Goal: Information Seeking & Learning: Learn about a topic

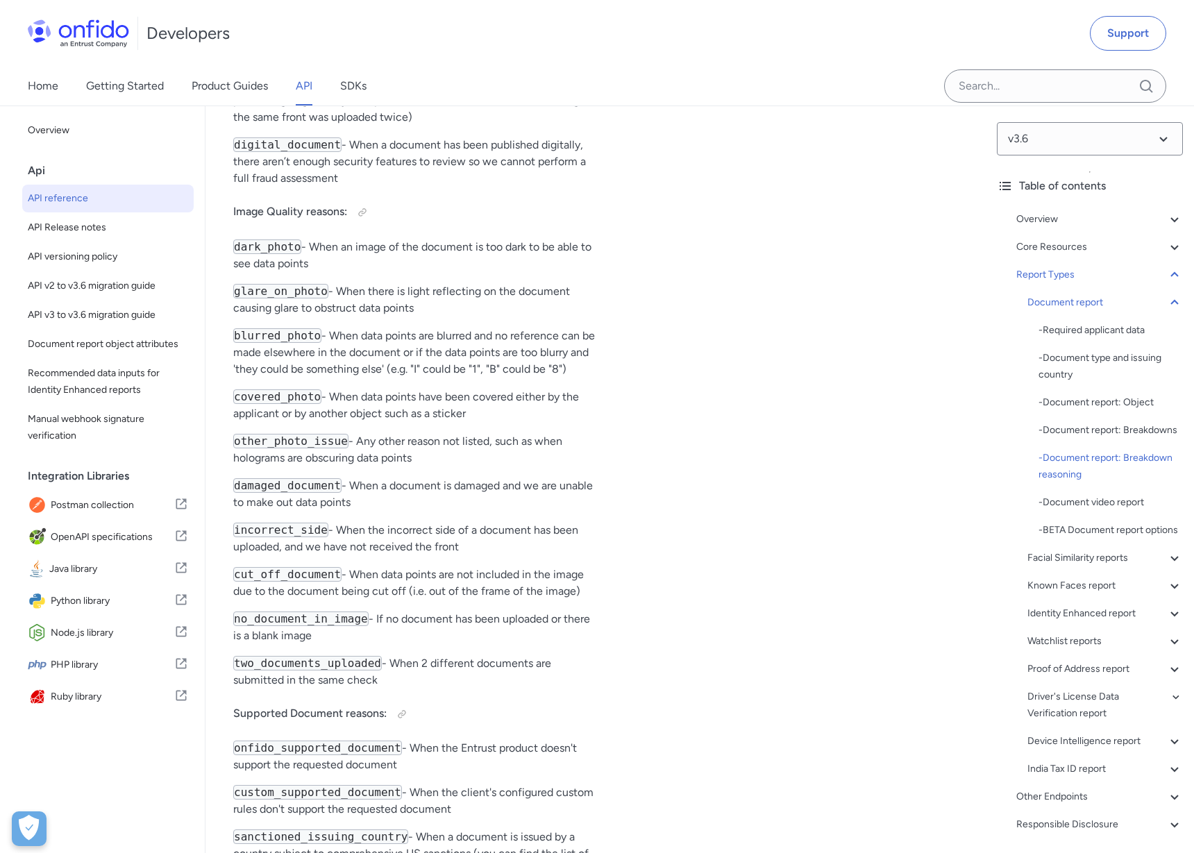
scroll to position [60106, 0]
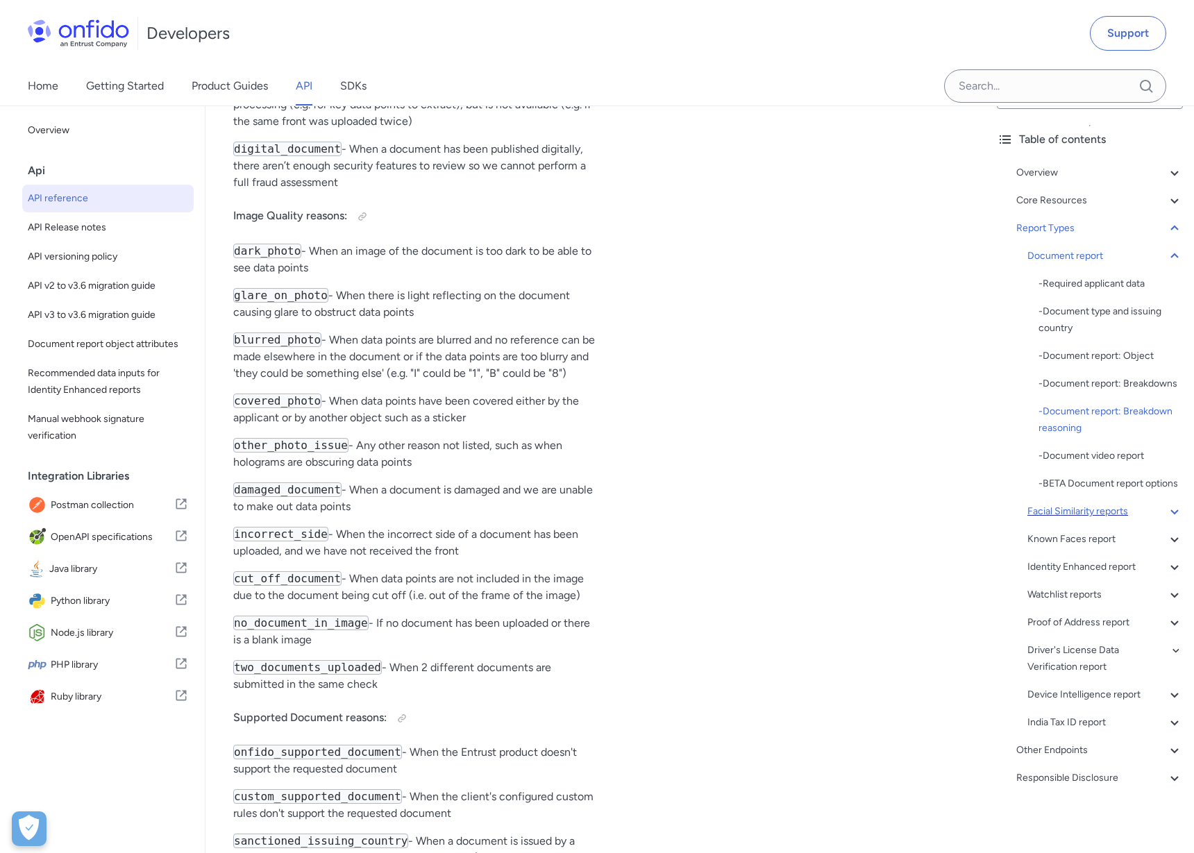
click at [1074, 513] on div "Facial Similarity reports" at bounding box center [1106, 511] width 156 height 17
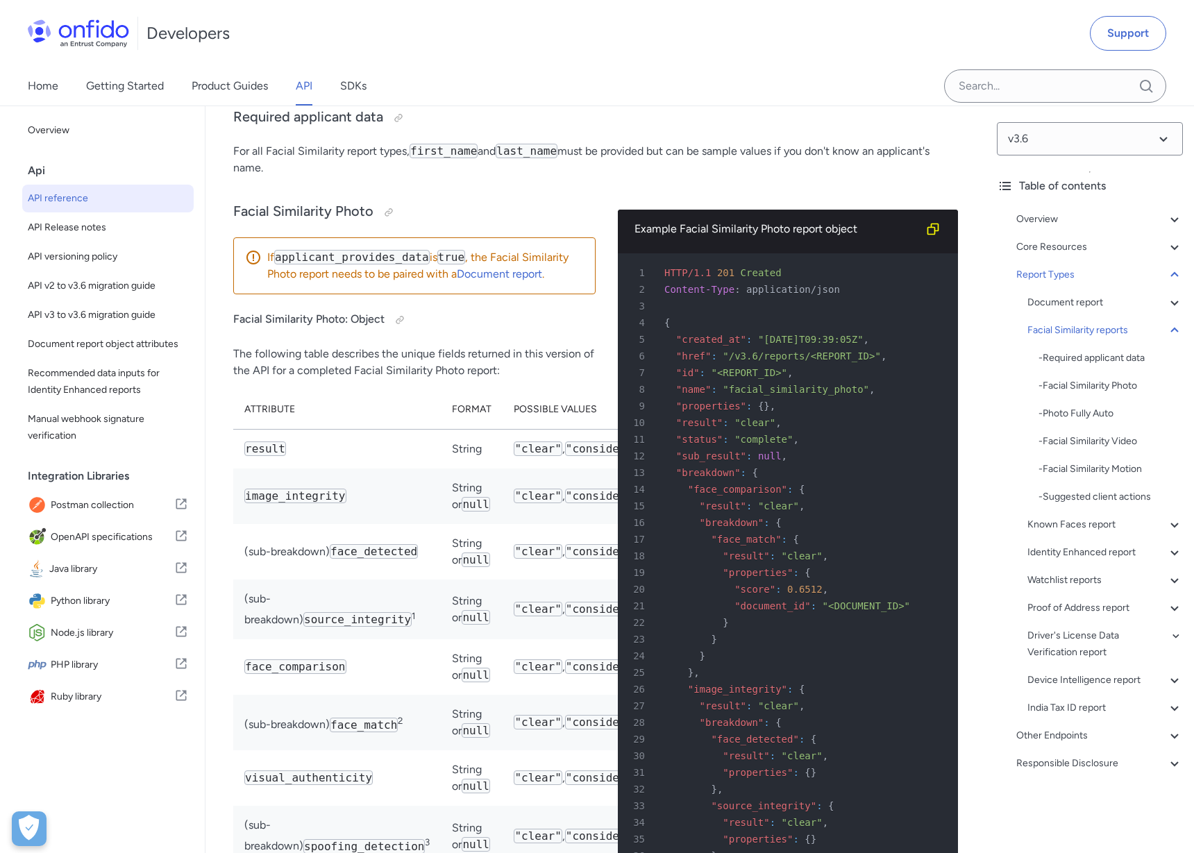
click at [1077, 521] on div "Known Faces report" at bounding box center [1106, 525] width 156 height 17
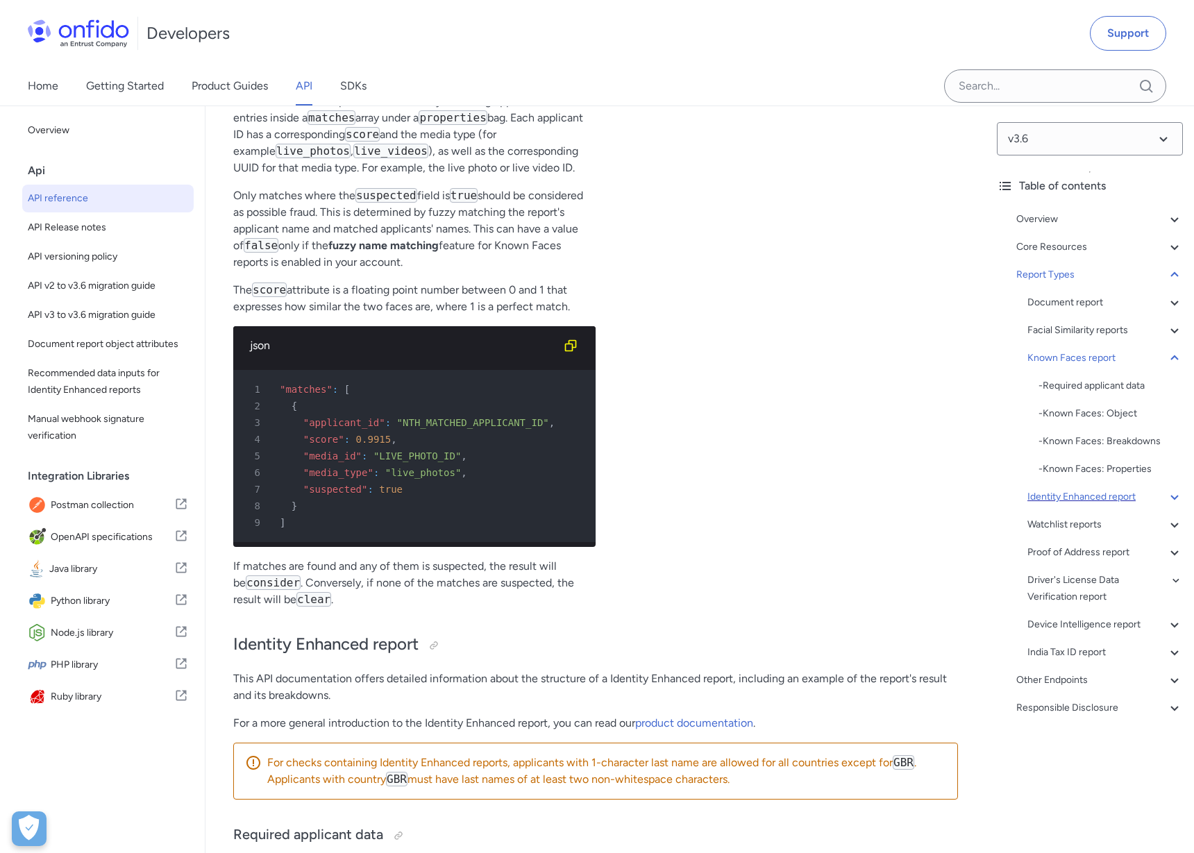
click at [1089, 496] on div "Identity Enhanced report" at bounding box center [1106, 497] width 156 height 17
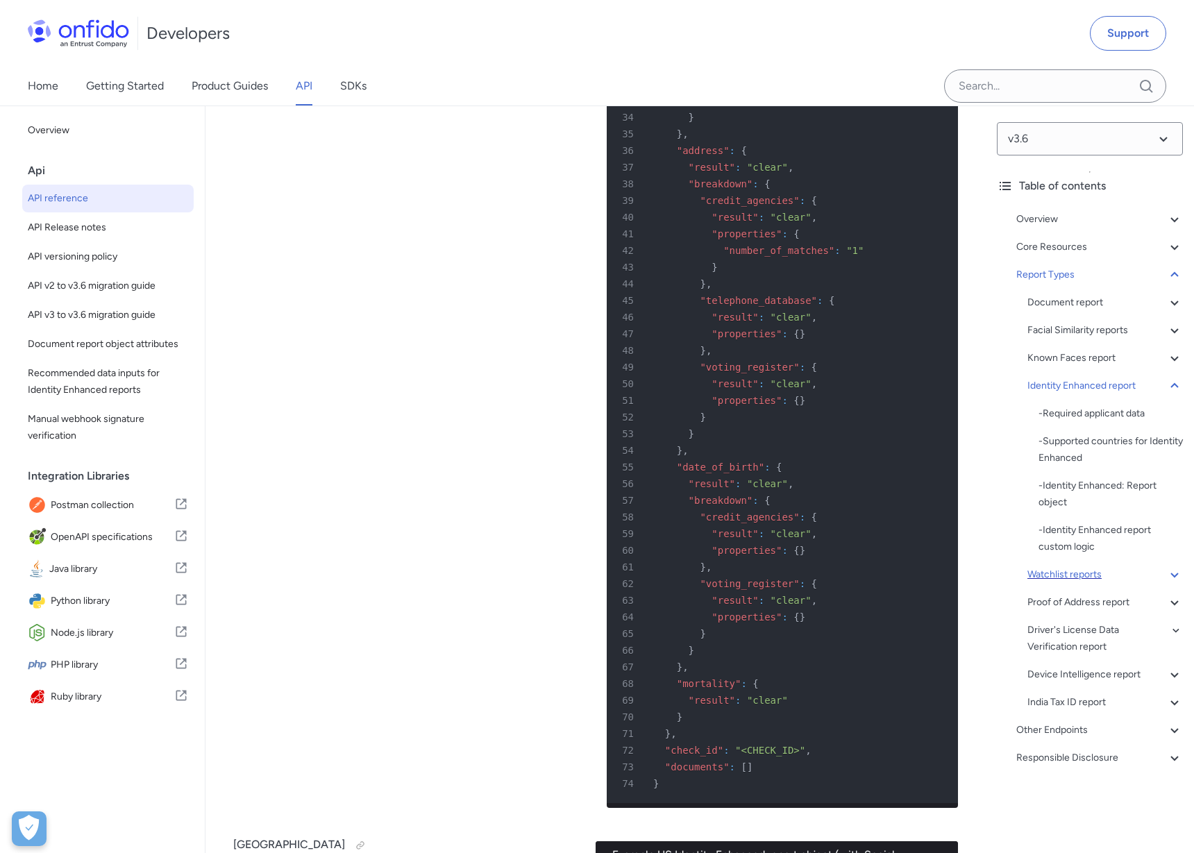
click at [1096, 578] on div "Watchlist reports" at bounding box center [1106, 575] width 156 height 17
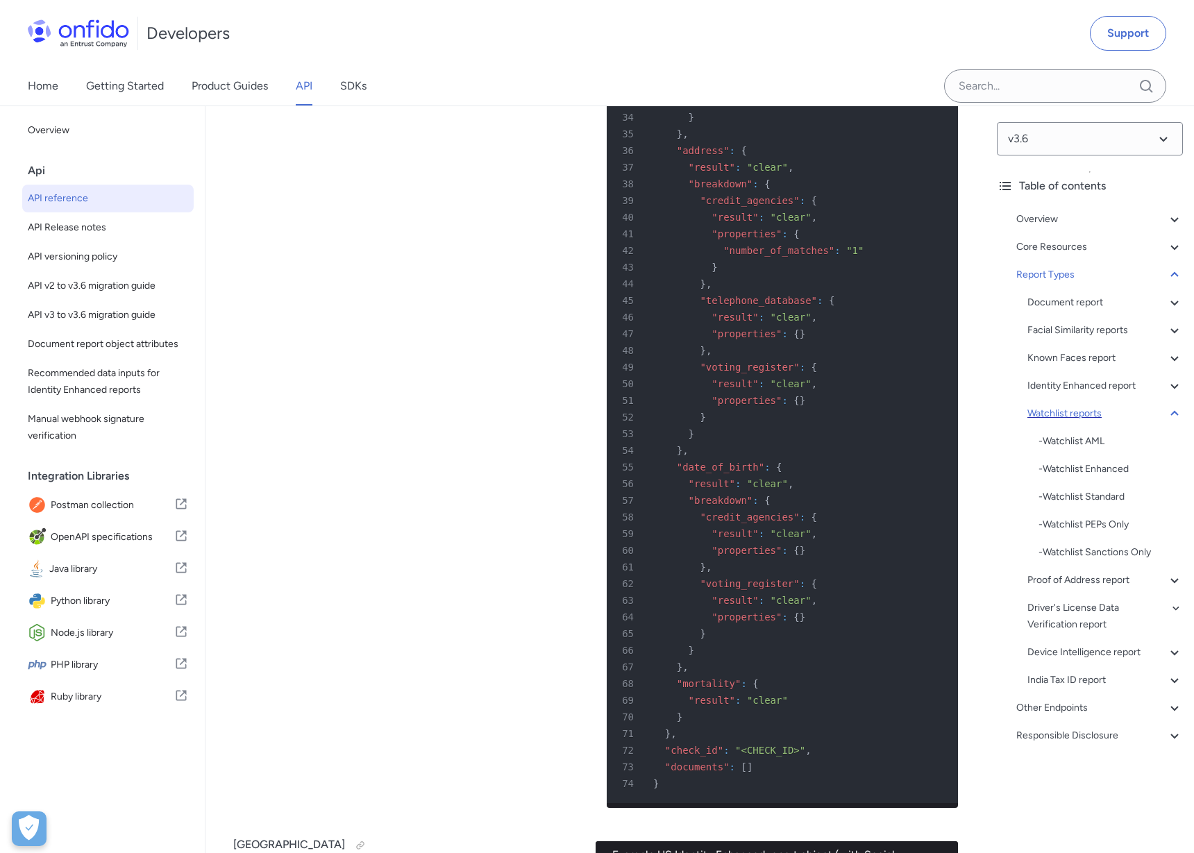
scroll to position [86594, 0]
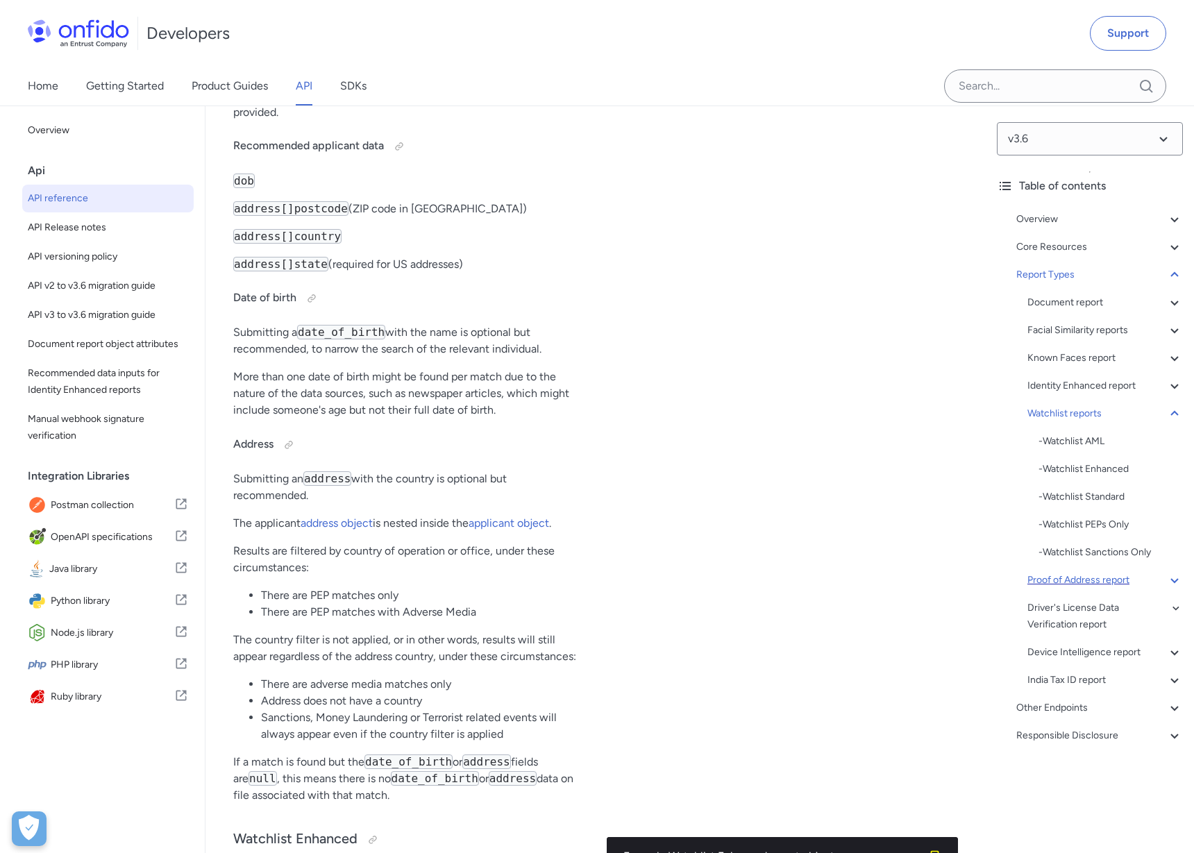
click at [1080, 581] on div "Proof of Address report" at bounding box center [1106, 580] width 156 height 17
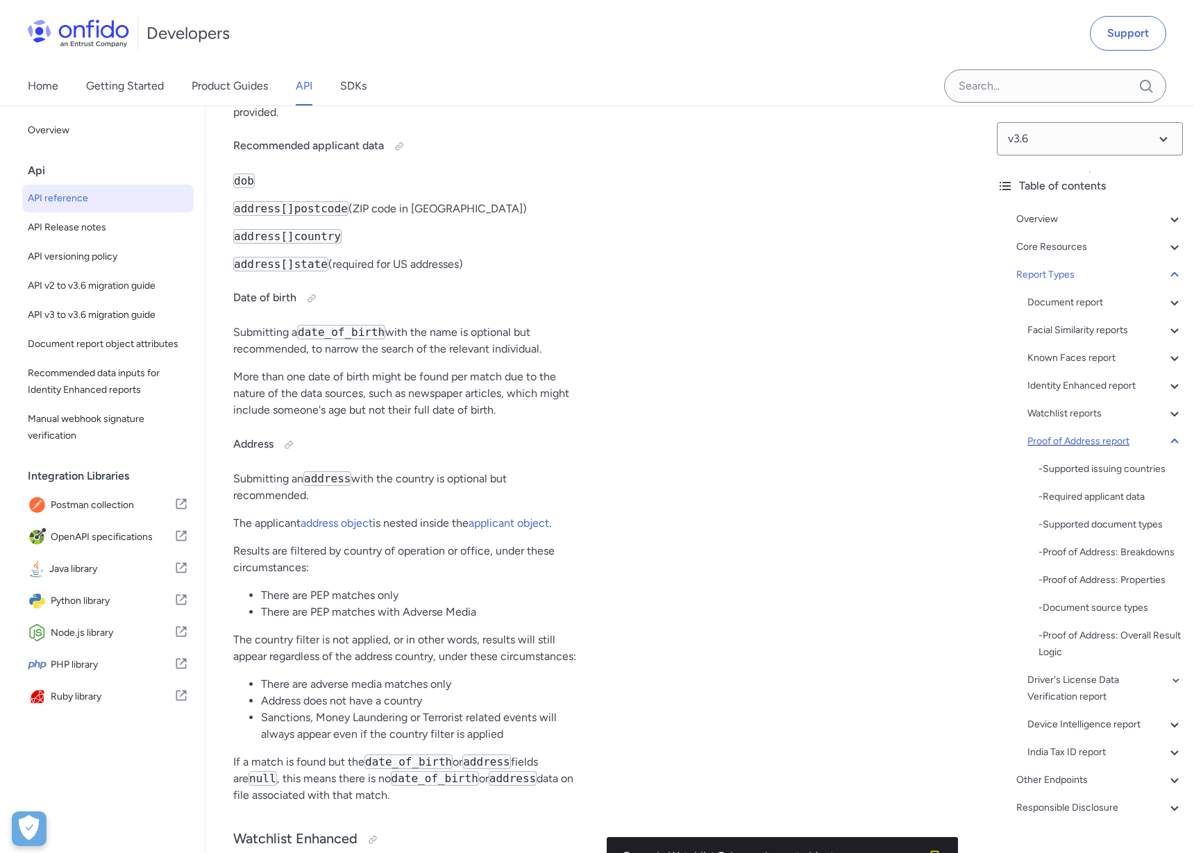
scroll to position [92922, 0]
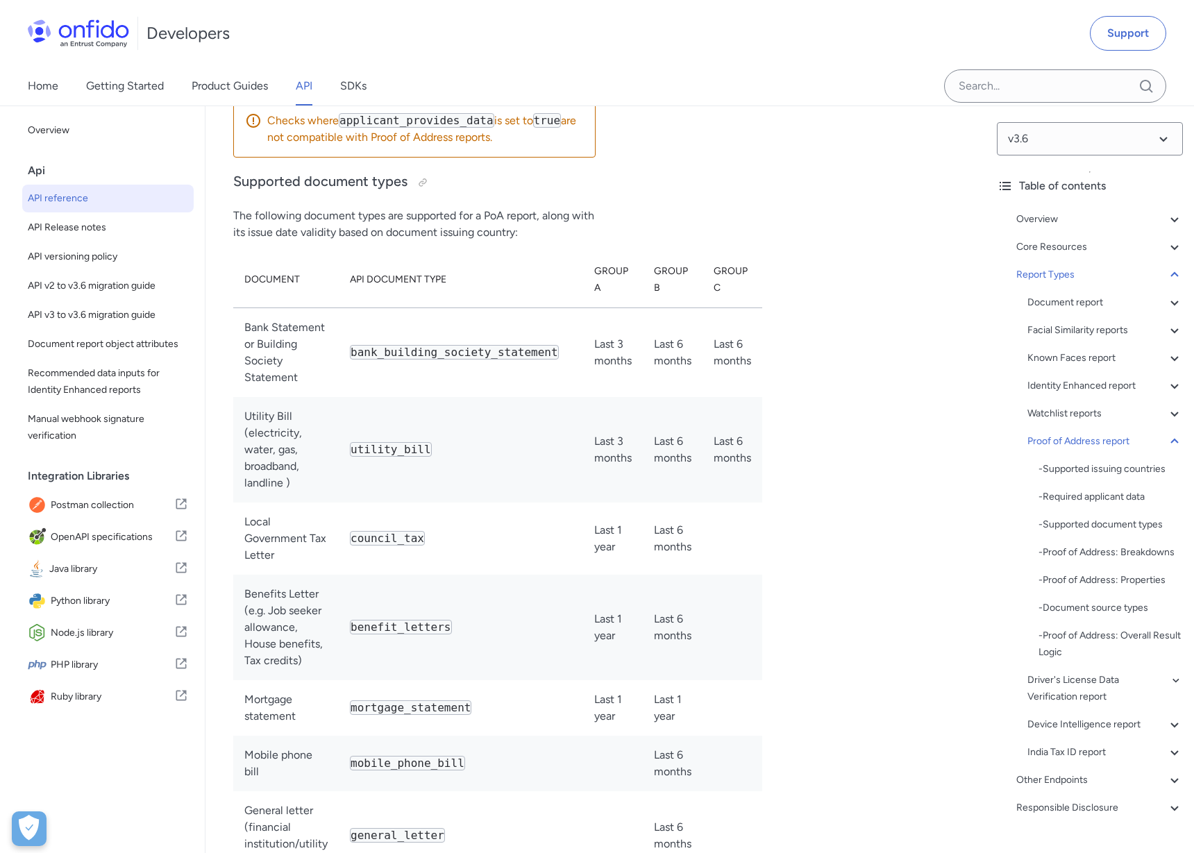
click at [817, 99] on div "Home Getting Started Product Guides API SDKs" at bounding box center [597, 86] width 1194 height 39
